Goal: Task Accomplishment & Management: Manage account settings

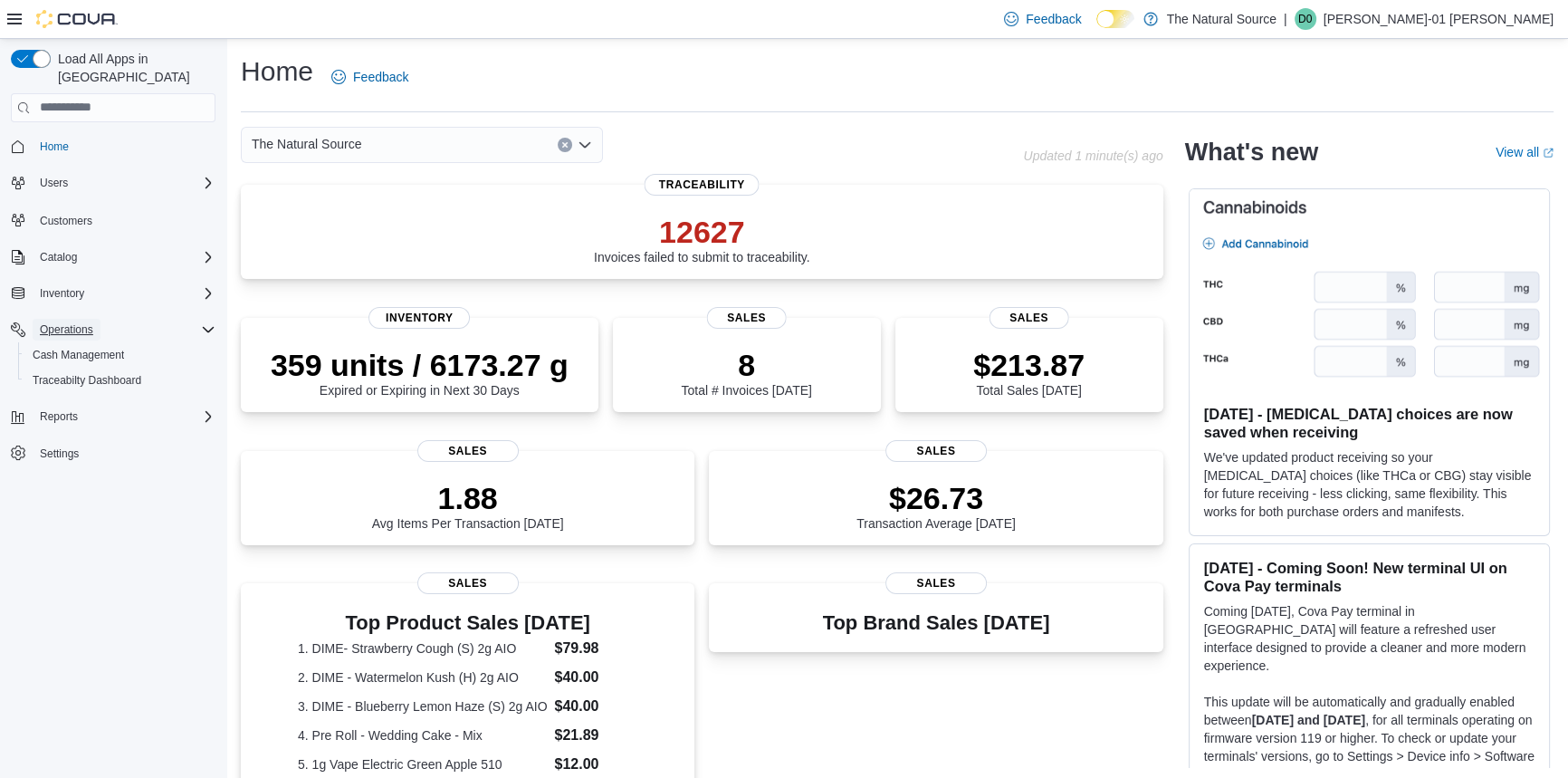
click at [86, 322] on span "Operations" at bounding box center [67, 329] width 54 height 14
click at [73, 322] on span "Operations" at bounding box center [67, 329] width 54 height 14
click at [96, 347] on span "Cash Management" at bounding box center [78, 354] width 91 height 14
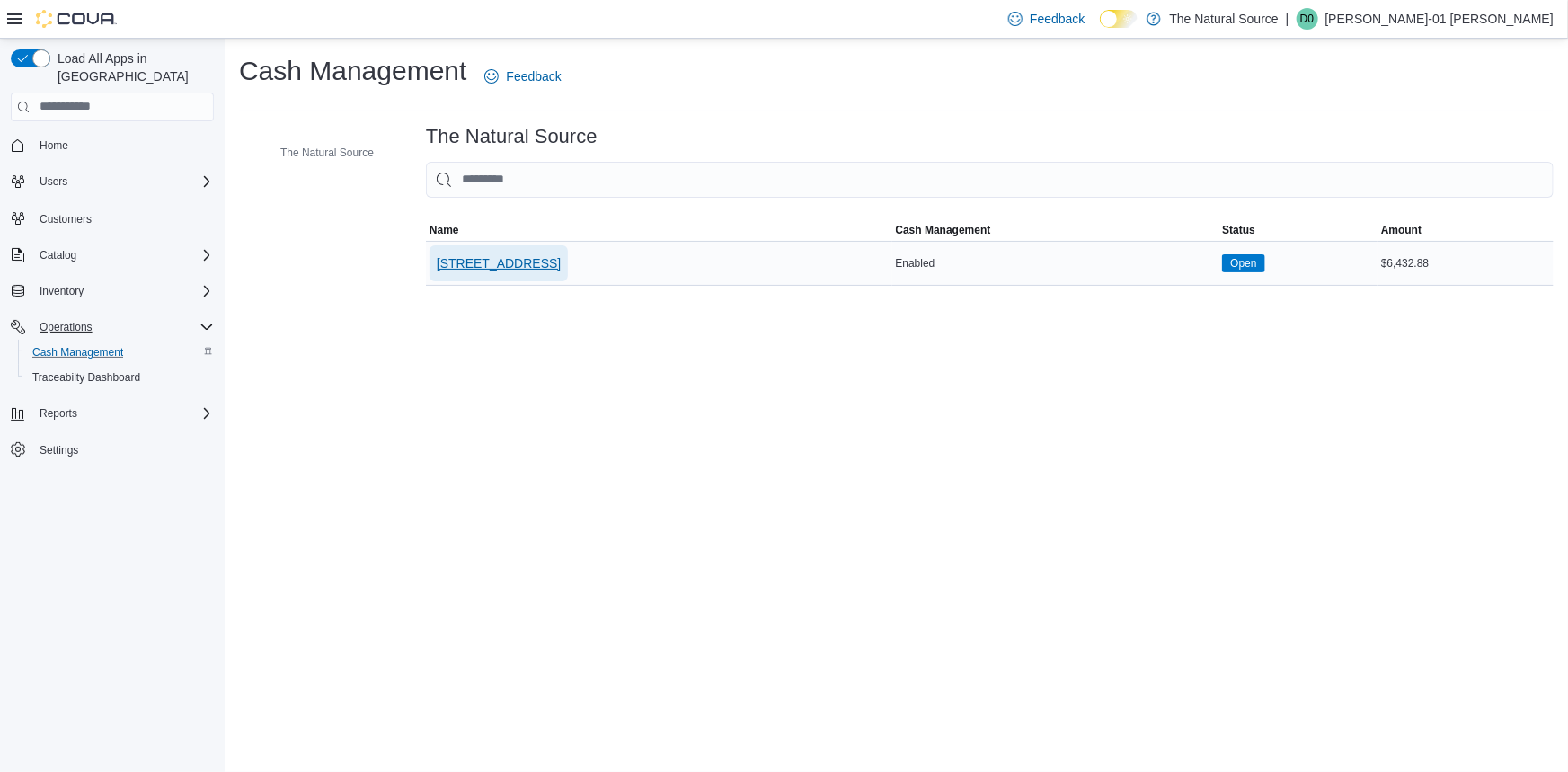
click at [521, 263] on span "[STREET_ADDRESS]" at bounding box center [499, 263] width 124 height 18
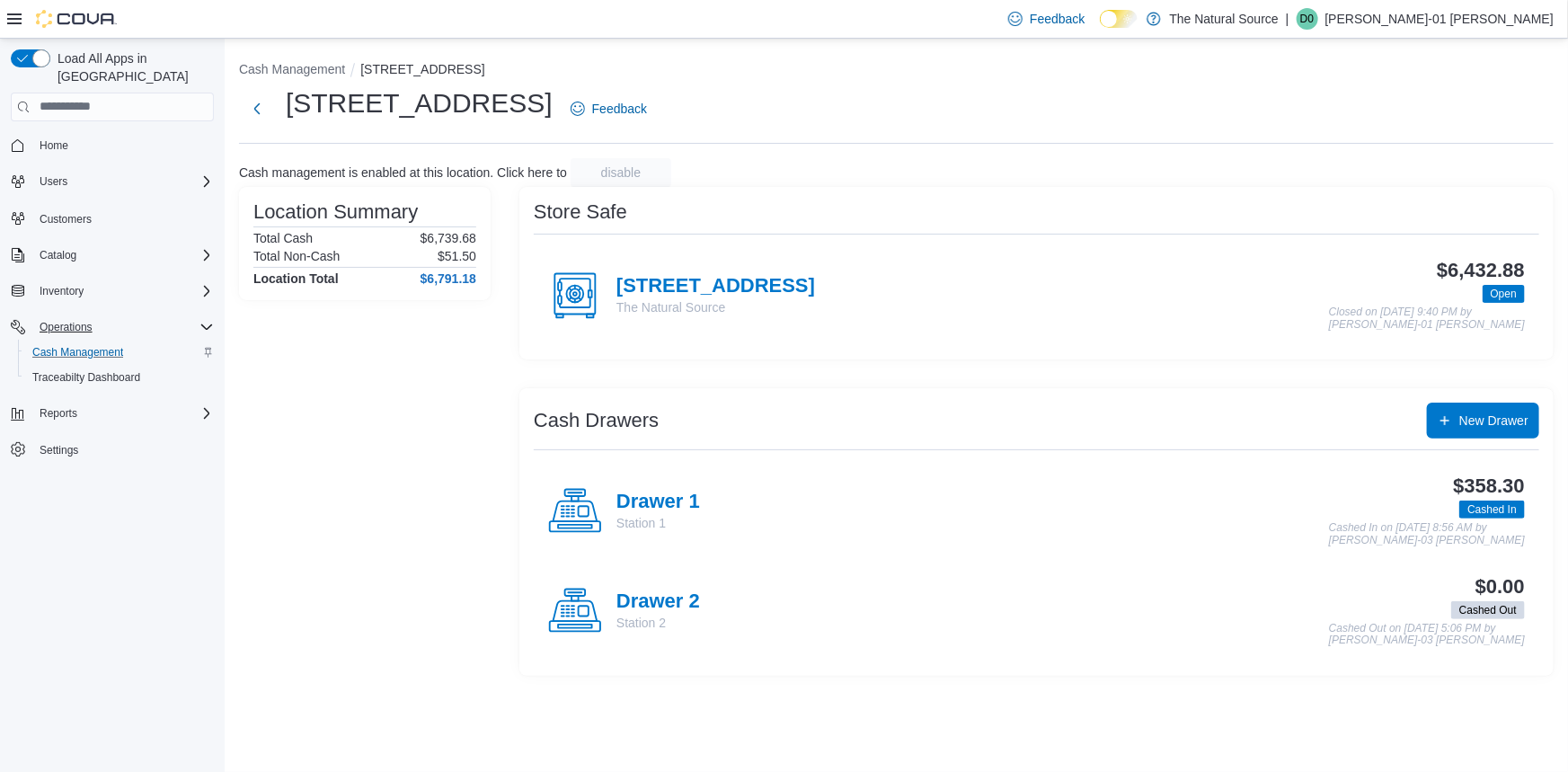
click at [666, 510] on h4 "Drawer 1" at bounding box center [658, 502] width 84 height 24
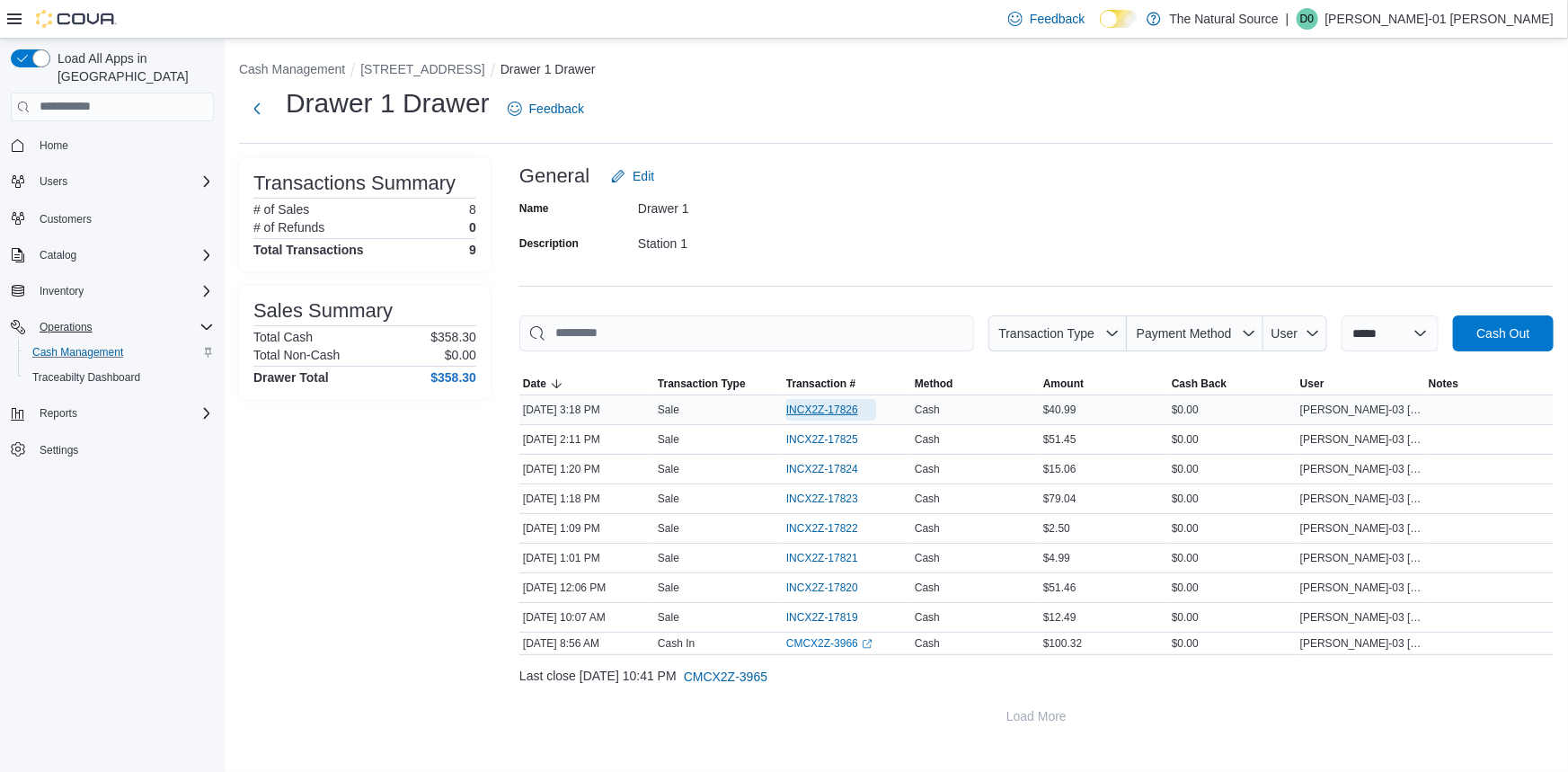
click at [844, 412] on span "INCX2Z-17826" at bounding box center [822, 409] width 71 height 14
